Goal: Information Seeking & Learning: Find specific page/section

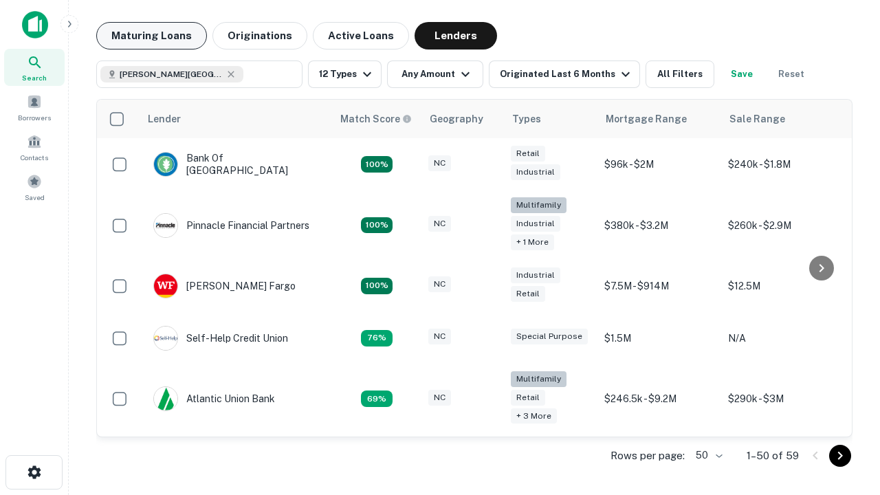
click at [151, 36] on button "Maturing Loans" at bounding box center [151, 35] width 111 height 27
